Goal: Task Accomplishment & Management: Manage account settings

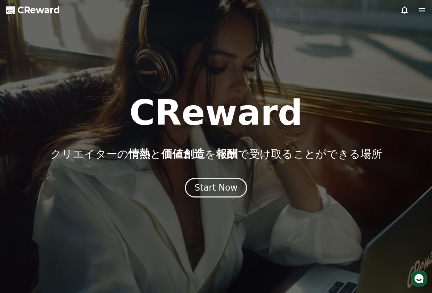
click at [219, 188] on div "Start Now" at bounding box center [216, 188] width 43 height 12
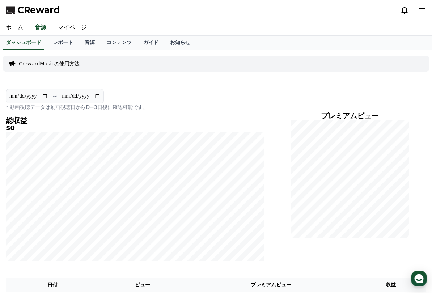
click at [74, 29] on link "マイページ" at bounding box center [72, 27] width 41 height 15
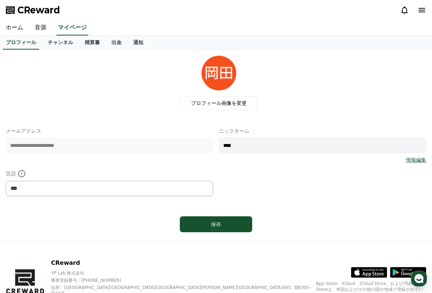
click at [64, 40] on link "チャンネル" at bounding box center [60, 43] width 37 height 14
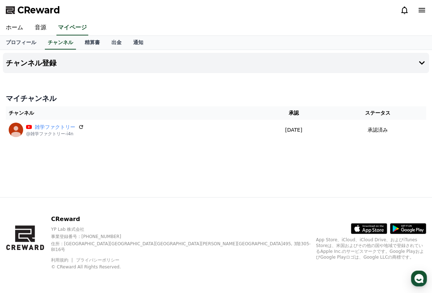
click at [88, 47] on link "精算書" at bounding box center [92, 43] width 27 height 14
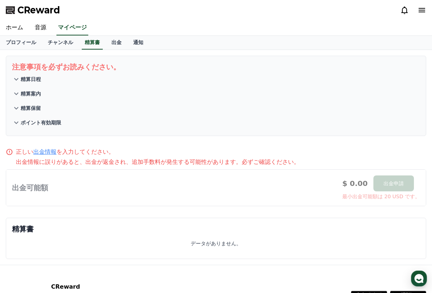
click at [110, 46] on link "出金" at bounding box center [117, 43] width 22 height 14
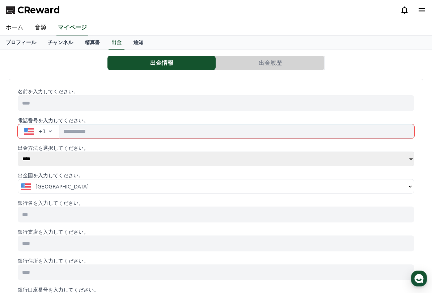
click at [67, 185] on span "[GEOGRAPHIC_DATA]" at bounding box center [61, 186] width 53 height 7
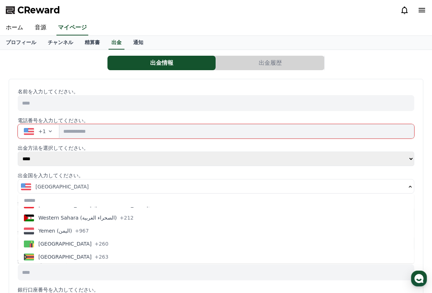
scroll to position [3123, 0]
click at [231, 160] on select "**** ******" at bounding box center [216, 159] width 397 height 14
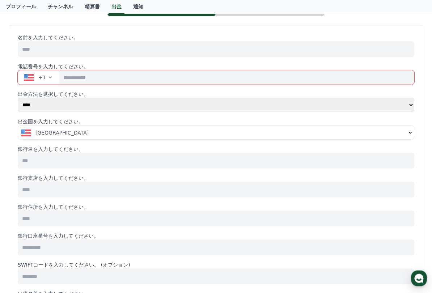
scroll to position [0, 0]
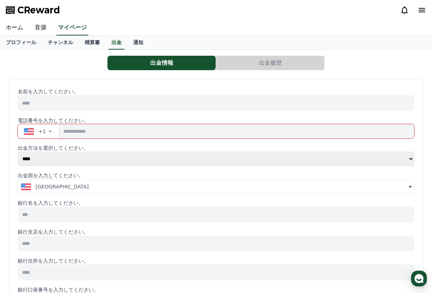
click at [136, 43] on link "通知" at bounding box center [138, 43] width 22 height 14
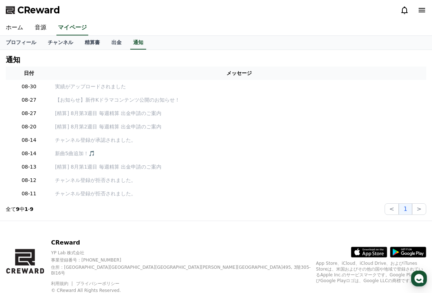
click at [66, 49] on link "チャンネル" at bounding box center [60, 43] width 37 height 14
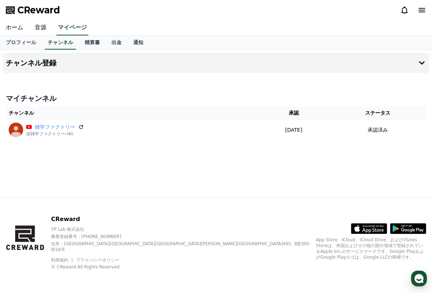
click at [138, 47] on link "通知" at bounding box center [138, 43] width 22 height 14
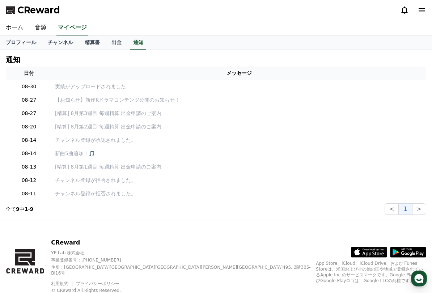
click at [35, 38] on link "プロフィール" at bounding box center [21, 43] width 42 height 14
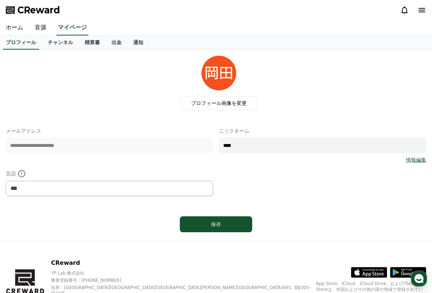
click at [64, 48] on link "チャンネル" at bounding box center [60, 43] width 37 height 14
